Goal: Find specific page/section: Find specific page/section

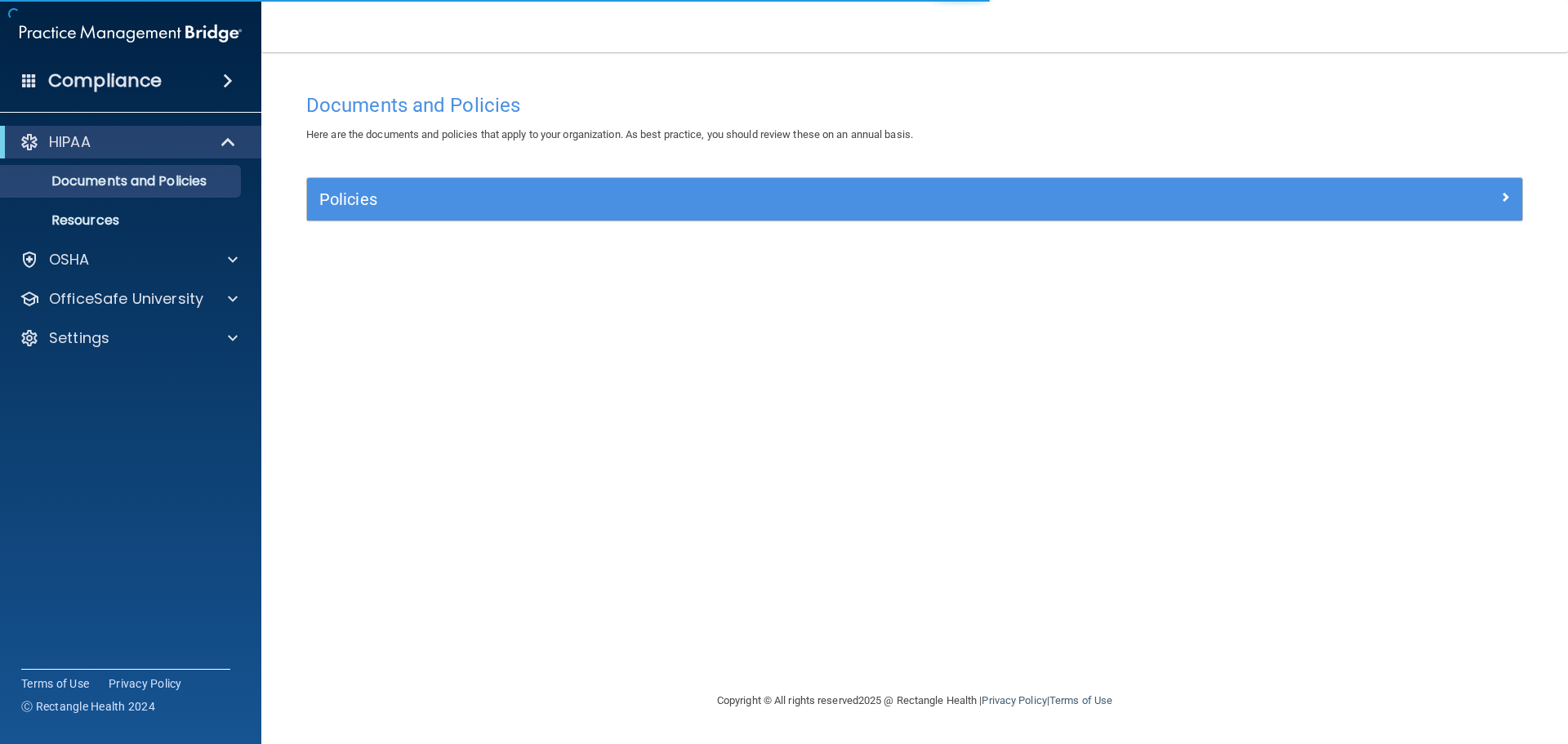
click at [137, 85] on h4 "Compliance" at bounding box center [104, 81] width 113 height 23
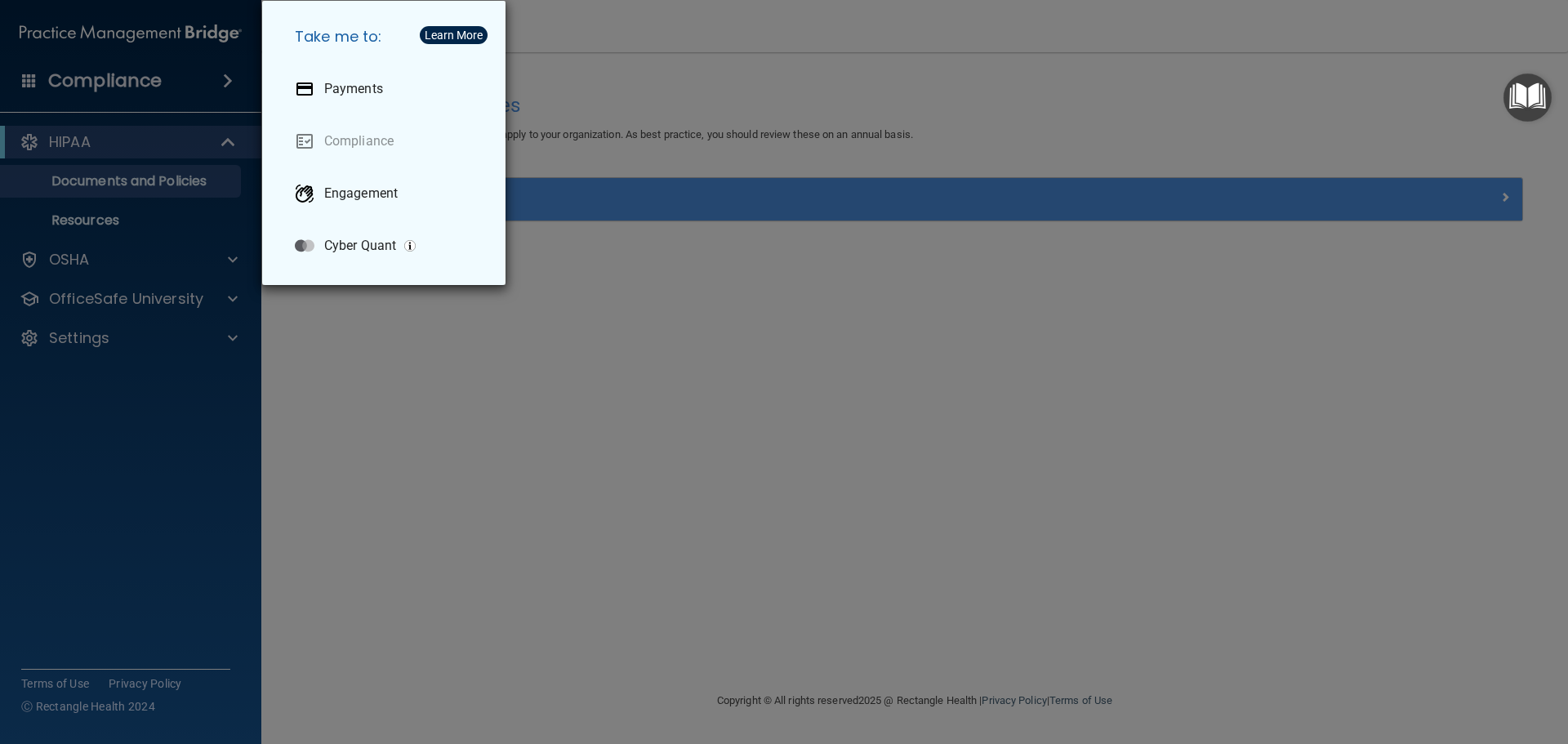
click at [586, 71] on div "Take me to: Payments Compliance Engagement Cyber Quant" at bounding box center [784, 372] width 1568 height 744
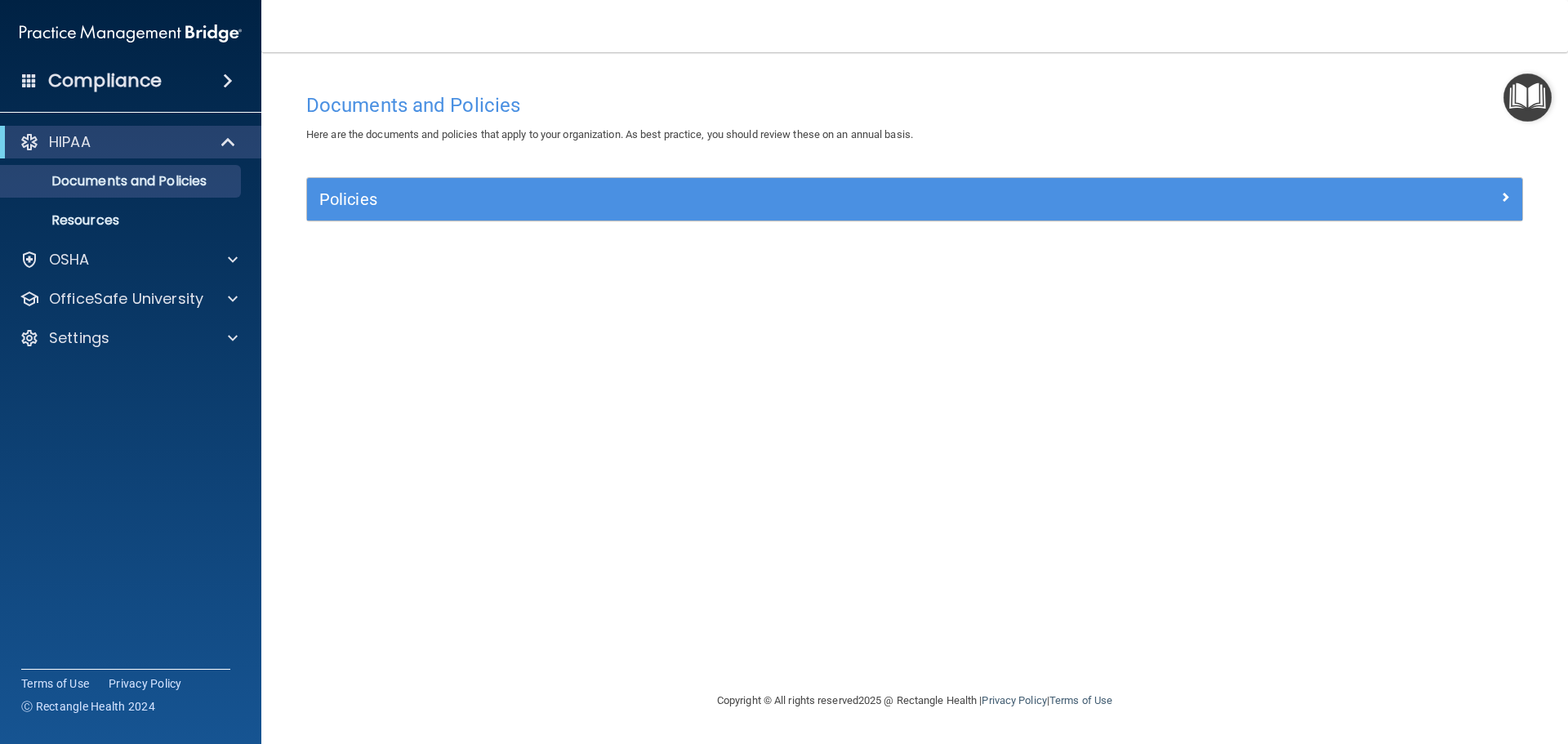
click at [141, 81] on h4 "Compliance" at bounding box center [104, 81] width 113 height 23
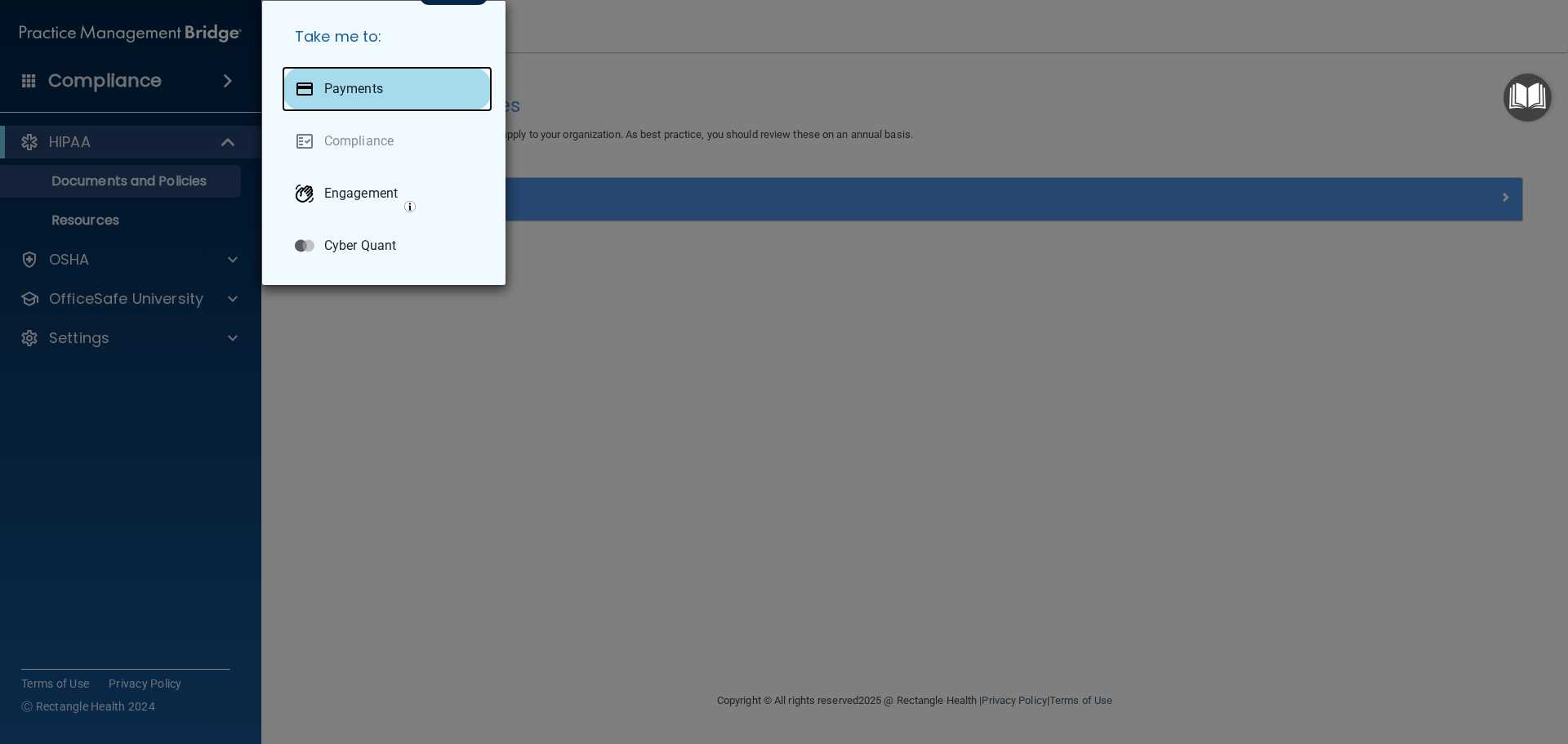
click at [306, 82] on div at bounding box center [304, 88] width 19 height 19
